Goal: Task Accomplishment & Management: Use online tool/utility

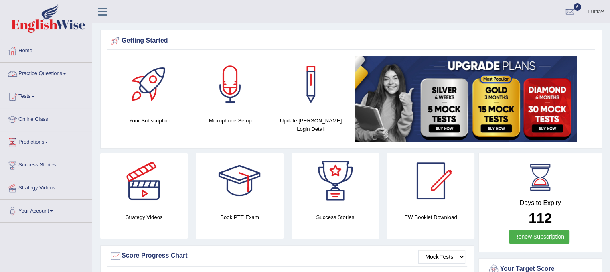
click at [44, 77] on link "Practice Questions" at bounding box center [45, 73] width 91 height 20
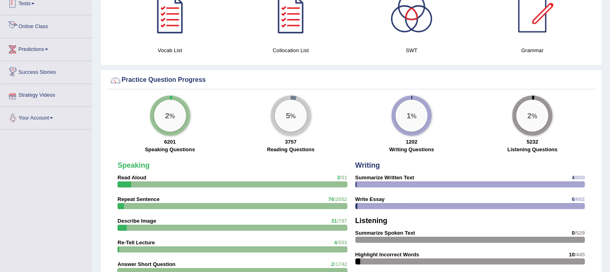
scroll to position [441, 0]
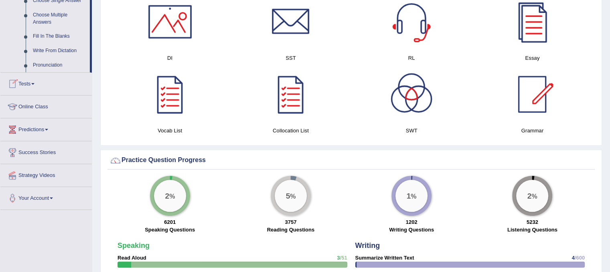
click at [33, 81] on link "Tests" at bounding box center [45, 83] width 91 height 20
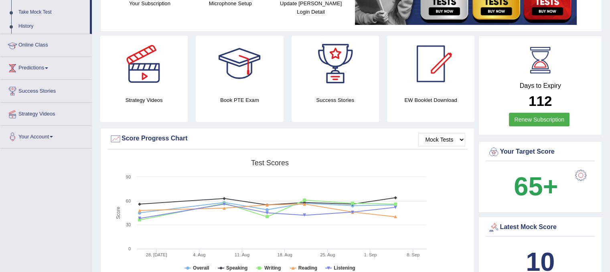
scroll to position [61, 0]
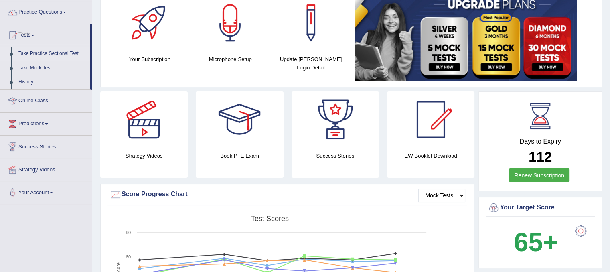
click at [49, 53] on link "Take Practice Sectional Test" at bounding box center [52, 53] width 75 height 14
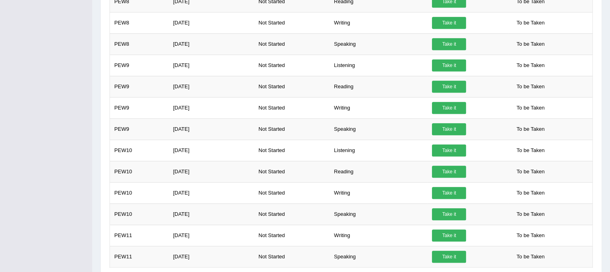
scroll to position [515, 0]
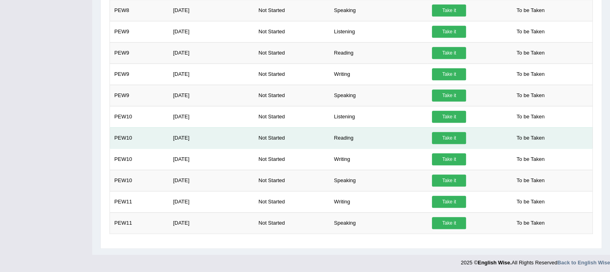
click at [449, 135] on link "Take it" at bounding box center [449, 138] width 34 height 12
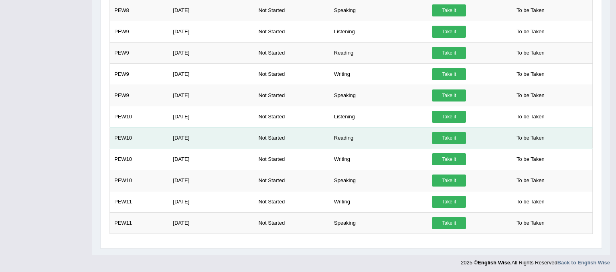
click at [449, 135] on link "Take it" at bounding box center [449, 138] width 34 height 12
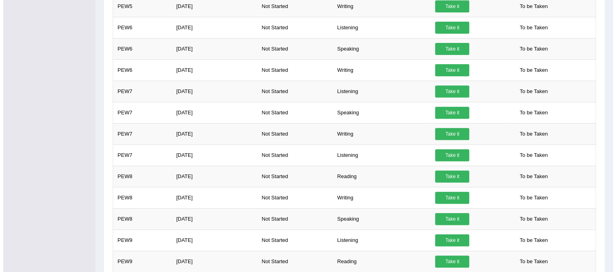
scroll to position [354, 0]
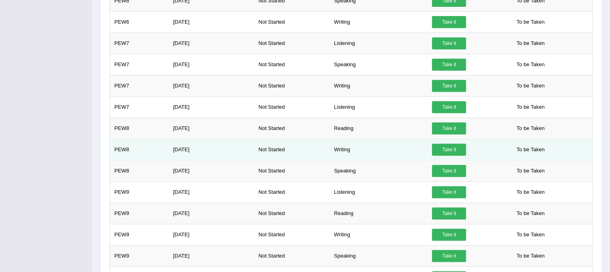
click at [443, 148] on link "Take it" at bounding box center [449, 149] width 34 height 12
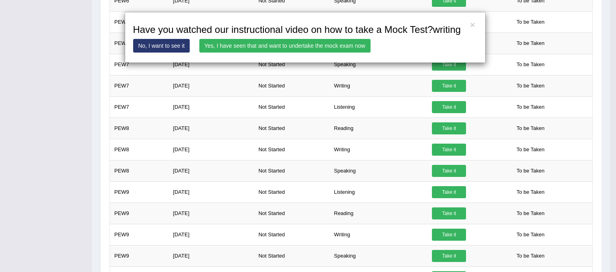
click at [390, 126] on div "× Have you watched our instructional video on how to take a Mock Test?writing N…" at bounding box center [308, 136] width 616 height 272
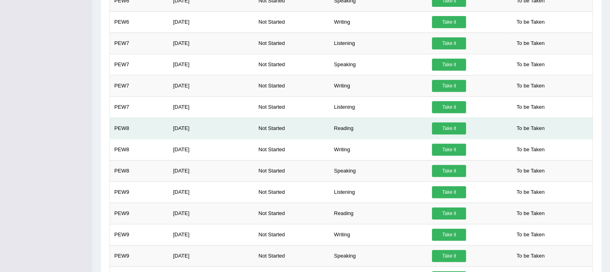
click at [439, 125] on link "Take it" at bounding box center [449, 128] width 34 height 12
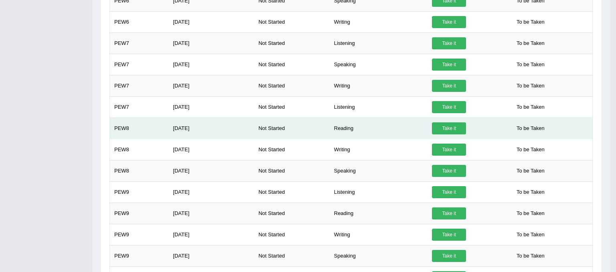
click at [439, 125] on div "× Have you watched our instructional video on how to take a Mock Test?reading N…" at bounding box center [350, 82] width 487 height 644
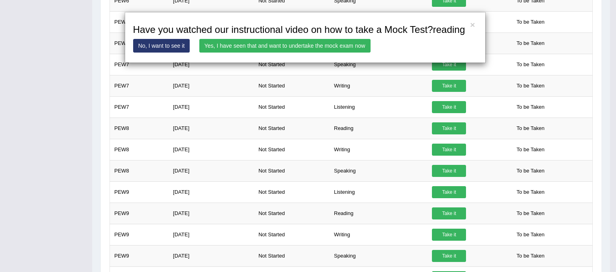
click at [330, 48] on link "Yes, I have seen that and want to undertake the mock exam now" at bounding box center [284, 46] width 171 height 14
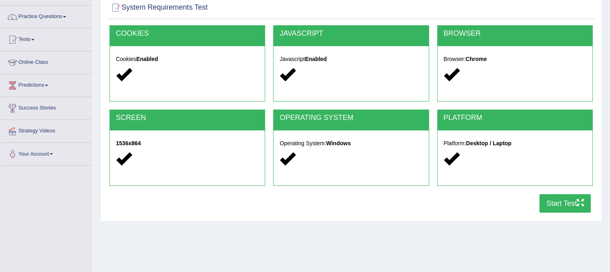
scroll to position [149, 0]
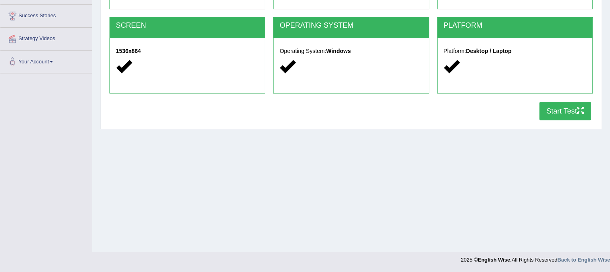
click at [544, 105] on button "Start Test" at bounding box center [564, 111] width 51 height 18
